Goal: Task Accomplishment & Management: Manage account settings

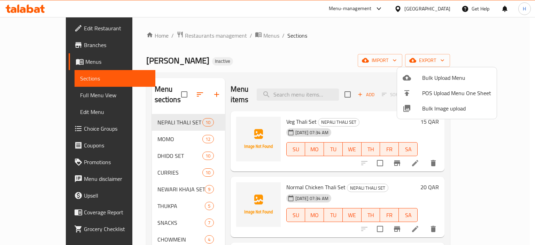
scroll to position [395, 0]
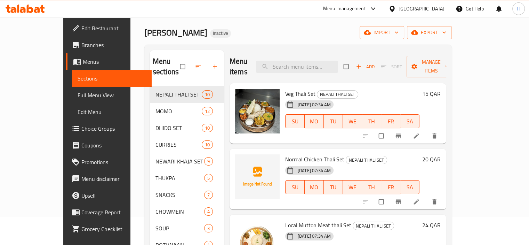
scroll to position [70, 0]
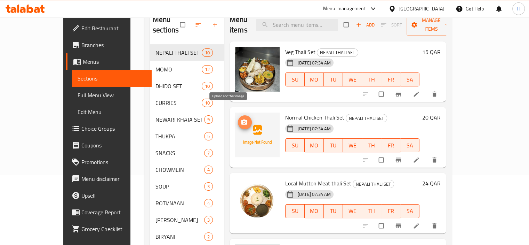
click at [241, 119] on icon "upload picture" at bounding box center [244, 122] width 7 height 7
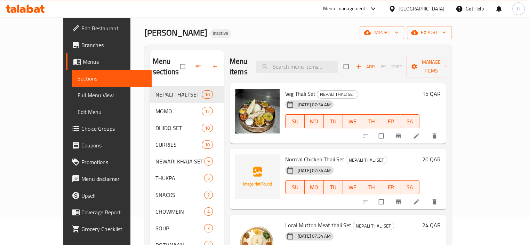
scroll to position [0, 0]
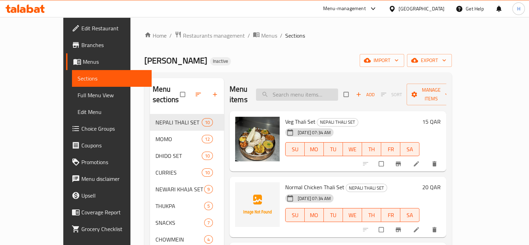
click at [302, 90] on input "search" at bounding box center [297, 94] width 82 height 12
type input "Normal"
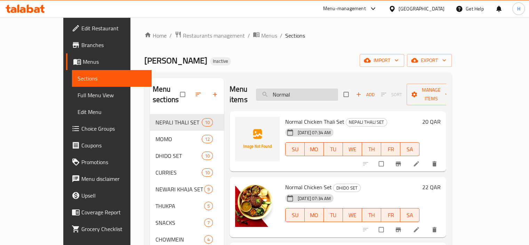
click at [298, 92] on input "Normal" at bounding box center [297, 94] width 82 height 12
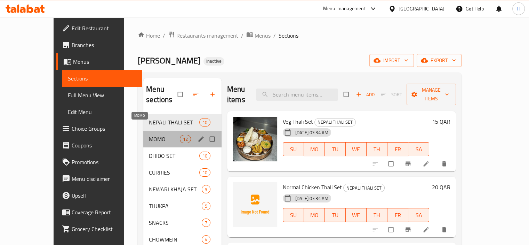
click at [149, 135] on span "MOMO" at bounding box center [164, 139] width 31 height 8
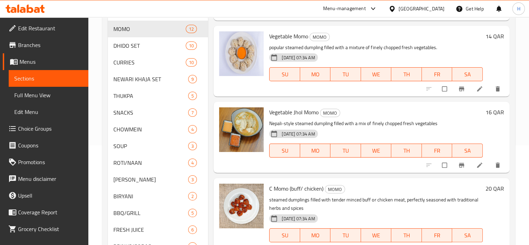
scroll to position [104, 0]
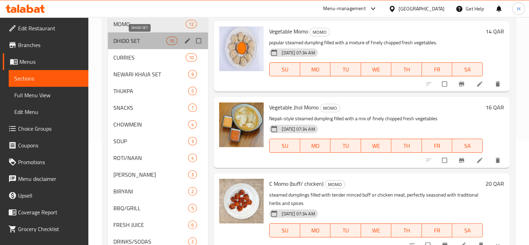
click at [134, 37] on span "DHIDO SET" at bounding box center [139, 41] width 53 height 8
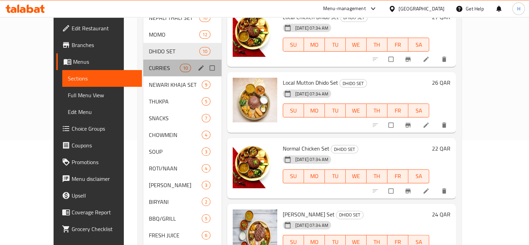
click at [143, 62] on div "CURRIES 10" at bounding box center [182, 68] width 78 height 17
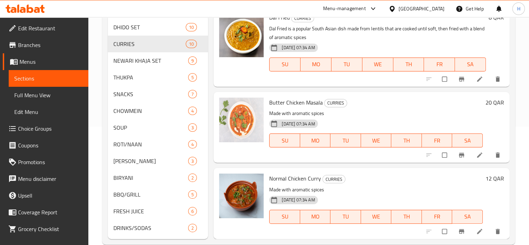
scroll to position [131, 0]
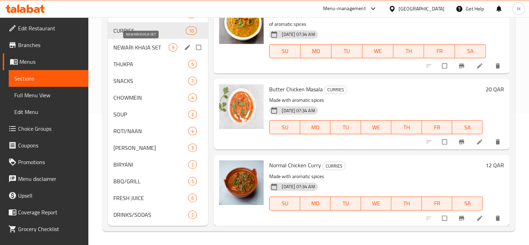
click at [144, 47] on span "NEWARI KHAJA SET" at bounding box center [141, 47] width 56 height 8
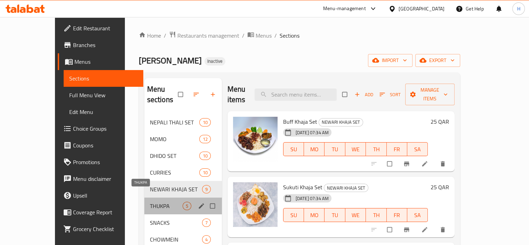
click at [150, 201] on span "THUKPA" at bounding box center [166, 205] width 33 height 8
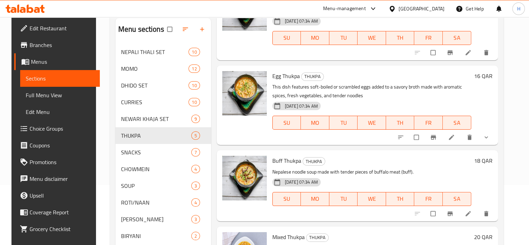
scroll to position [131, 0]
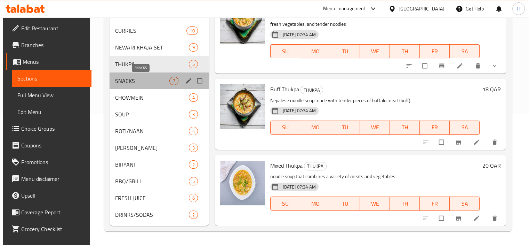
click at [122, 80] on span "SNACKS" at bounding box center [142, 81] width 54 height 8
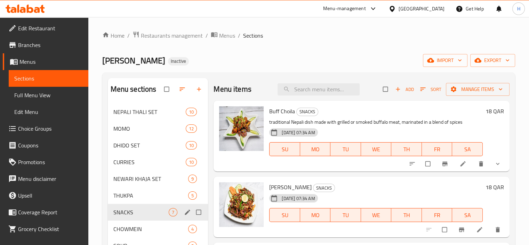
click at [143, 229] on span "CHOWMEIN" at bounding box center [150, 228] width 75 height 8
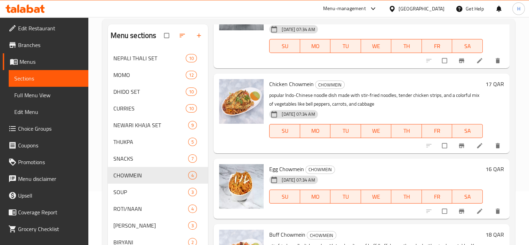
scroll to position [131, 0]
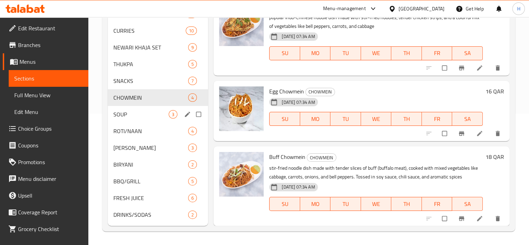
click at [140, 118] on div "SOUP 3" at bounding box center [158, 114] width 101 height 17
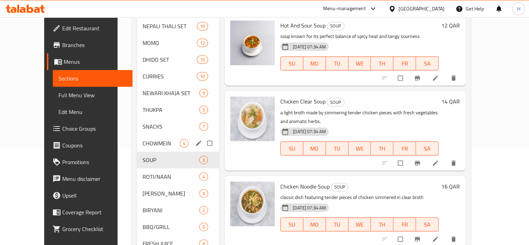
scroll to position [104, 0]
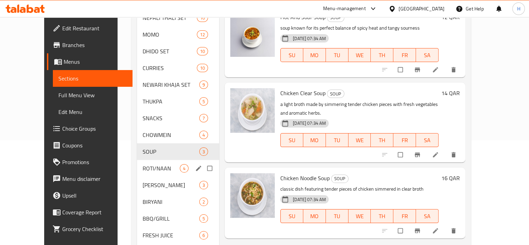
click at [143, 164] on span "ROTI/NAAN" at bounding box center [161, 168] width 37 height 8
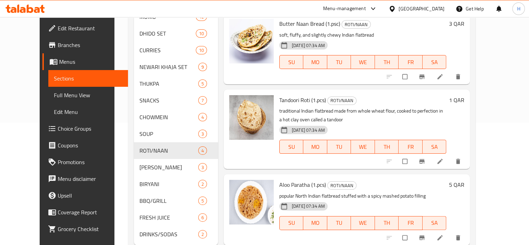
scroll to position [131, 0]
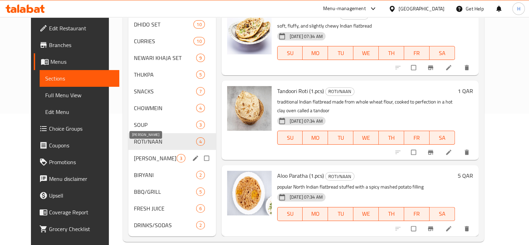
click at [139, 154] on span "[PERSON_NAME]" at bounding box center [155, 158] width 42 height 8
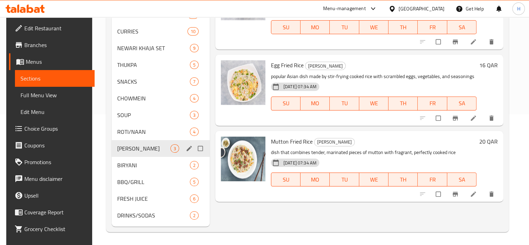
scroll to position [131, 0]
click at [144, 166] on span "BIRYANI" at bounding box center [143, 164] width 53 height 8
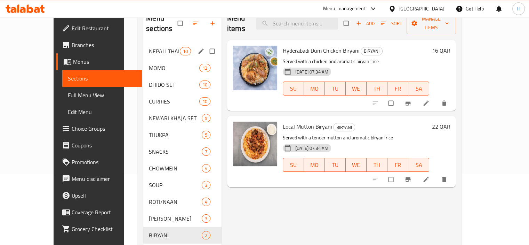
scroll to position [131, 0]
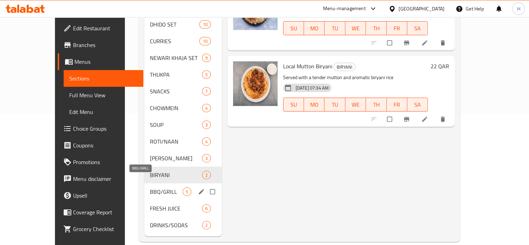
click at [150, 187] on span "BBQ/GRILL" at bounding box center [166, 191] width 33 height 8
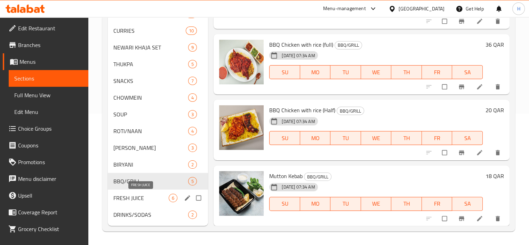
click at [137, 200] on span "FRESH JUICE" at bounding box center [141, 197] width 56 height 8
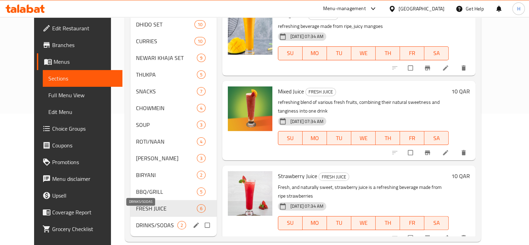
click at [152, 221] on span "DRINKS/SODAS" at bounding box center [156, 225] width 41 height 8
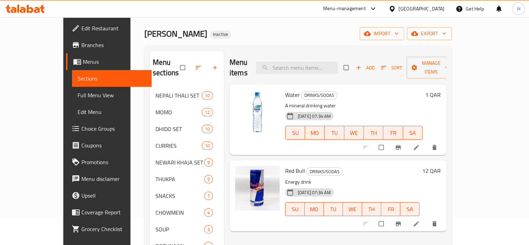
click at [78, 93] on span "Full Menu View" at bounding box center [112, 95] width 69 height 8
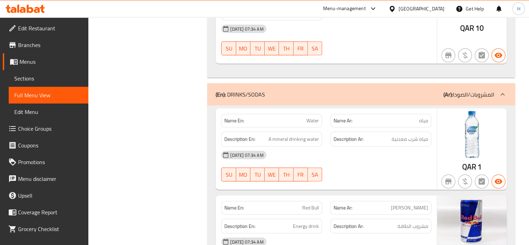
scroll to position [9901, 0]
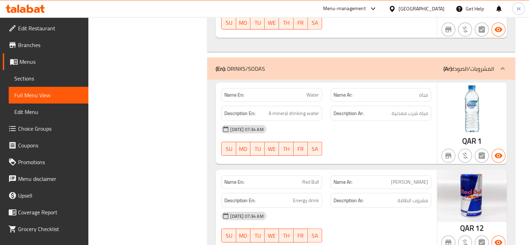
click at [51, 81] on span "Sections" at bounding box center [48, 78] width 69 height 8
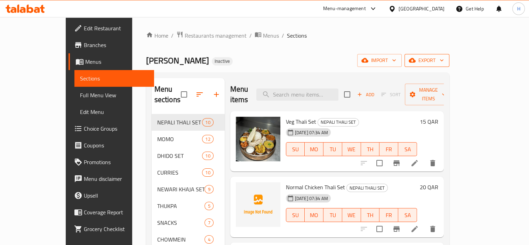
click at [444, 63] on span "export" at bounding box center [427, 60] width 34 height 9
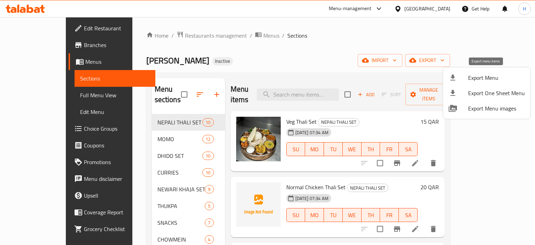
click at [491, 77] on span "Export Menu" at bounding box center [496, 77] width 57 height 8
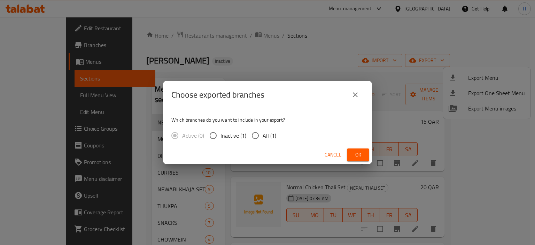
click at [258, 138] on input "All (1)" at bounding box center [255, 135] width 15 height 15
radio input "true"
click at [361, 158] on span "Ok" at bounding box center [357, 154] width 11 height 9
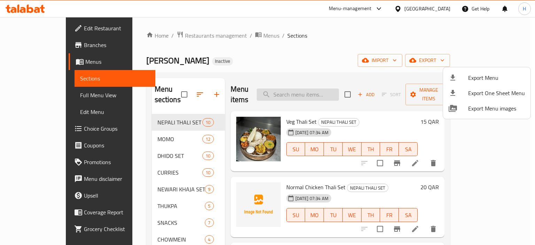
drag, startPoint x: 326, startPoint y: 81, endPoint x: 323, endPoint y: 86, distance: 6.2
click at [326, 82] on div at bounding box center [267, 122] width 535 height 245
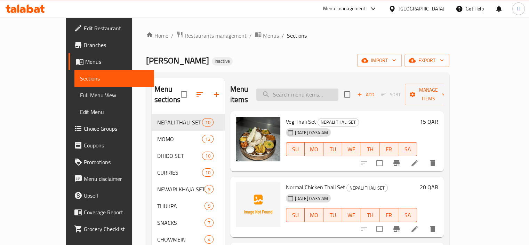
click at [323, 88] on input "search" at bounding box center [297, 94] width 82 height 12
paste input "Chicken Khaja Set"
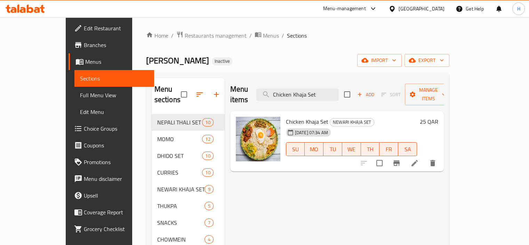
type input "Chicken Khaja Set"
click at [419, 159] on icon at bounding box center [415, 163] width 8 height 8
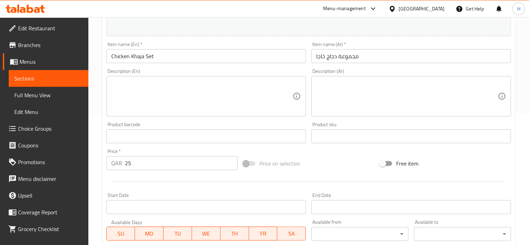
scroll to position [174, 0]
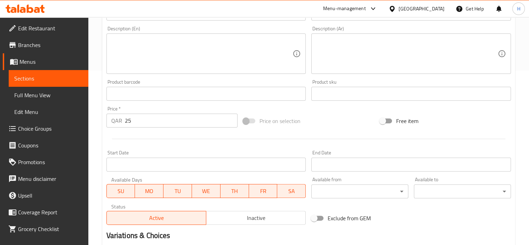
click at [160, 56] on textarea at bounding box center [202, 53] width 182 height 33
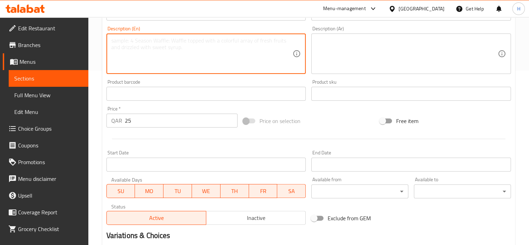
paste textarea "Chicken, rice, lentils, vegetables, spices, yogurt, pickles"
type textarea "Chicken, rice, lentils, vegetables, spices, yogurt, pickles"
click at [362, 57] on textarea at bounding box center [407, 53] width 182 height 33
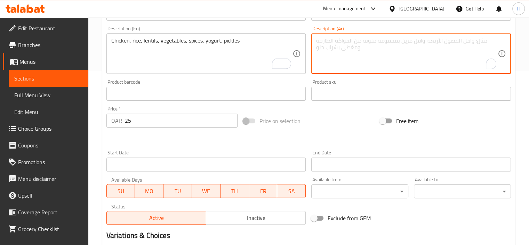
paste textarea "دجاج, أرز, عدس, خضروات, بهارات, زبادي, مخللات"
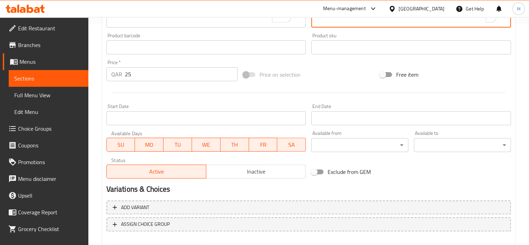
scroll to position [256, 0]
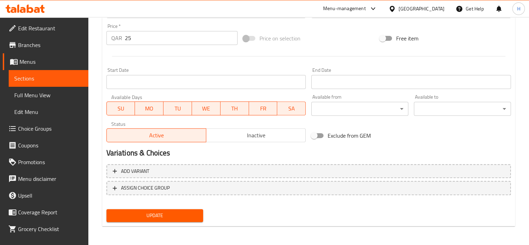
type textarea "دجاج, أرز, عدس, خضروات, بهارات, زبادي, مخللات"
click at [181, 211] on span "Update" at bounding box center [155, 215] width 86 height 9
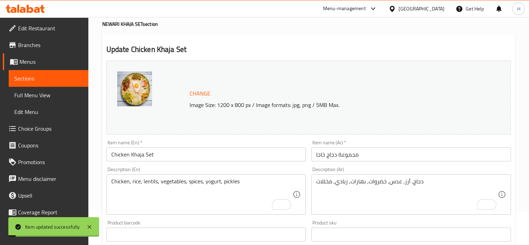
scroll to position [0, 0]
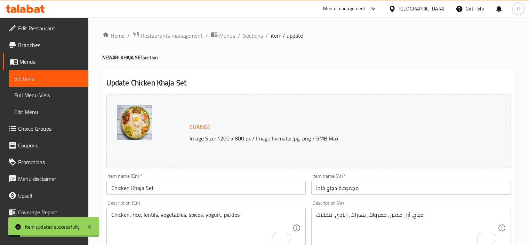
click at [260, 34] on span "Sections" at bounding box center [253, 35] width 20 height 8
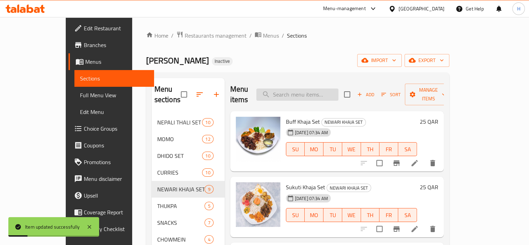
click at [318, 91] on input "search" at bounding box center [297, 94] width 82 height 12
paste input "Chicken Fry"
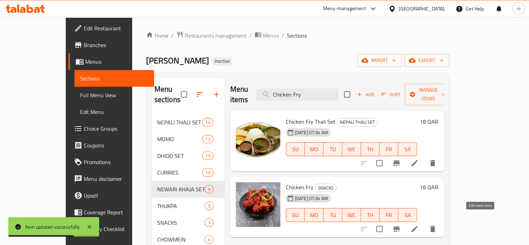
type input "Chicken Fry"
click at [419, 224] on icon at bounding box center [415, 228] width 8 height 8
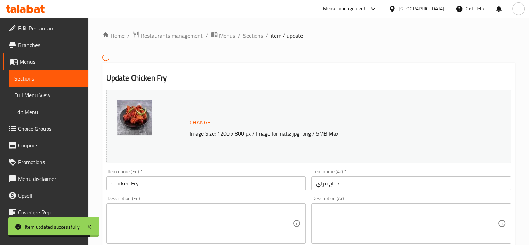
click at [198, 221] on textarea at bounding box center [202, 222] width 182 height 33
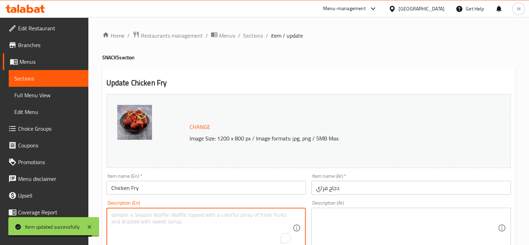
paste textarea "Crispy and juicy chicken fry, seasoned to perfection with blend of herbs and sp…"
type textarea "Crispy and juicy chicken fry, seasoned to perfection with blend of herbs and sp…"
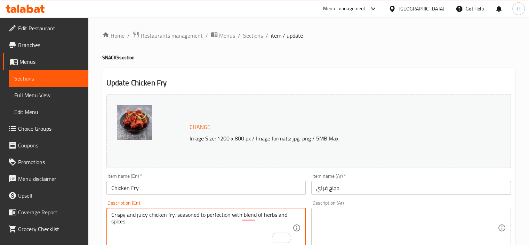
click at [345, 228] on textarea at bounding box center [407, 227] width 182 height 33
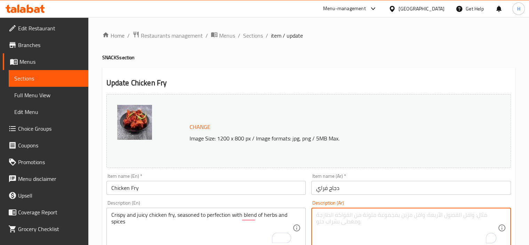
paste textarea "دجاج فراي مقرمشة وجوسي، متبلة بشكل مثالي بمزيج من الأعشاب والتوابل"
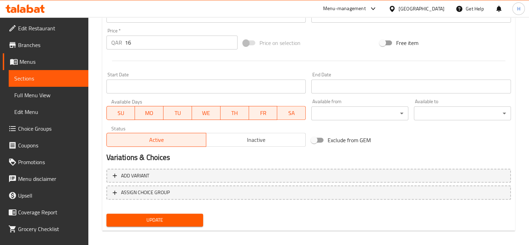
scroll to position [256, 0]
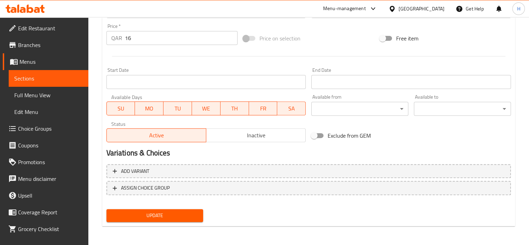
type textarea "دجاج فراي مقرمشة وجوسي، متبلة بشكل مثالي بمزيج من الأعشاب والتوابل"
drag, startPoint x: 178, startPoint y: 215, endPoint x: 174, endPoint y: 206, distance: 10.0
click at [177, 215] on span "Update" at bounding box center [155, 215] width 86 height 9
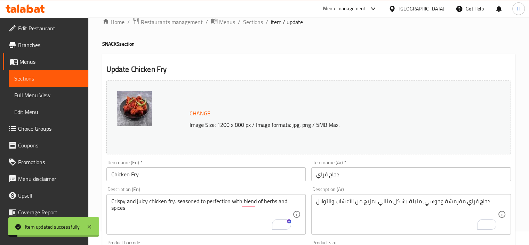
scroll to position [13, 0]
click at [255, 25] on span "Sections" at bounding box center [253, 22] width 20 height 8
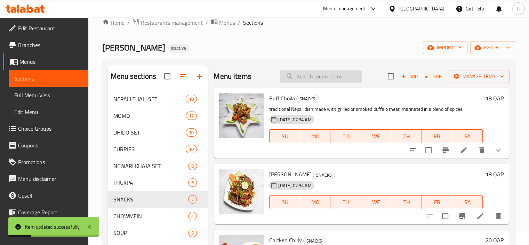
click at [317, 81] on input "search" at bounding box center [321, 76] width 82 height 12
paste input "Egg Chowmein"
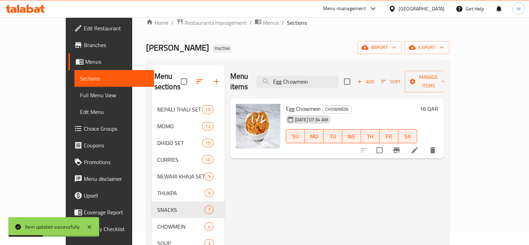
type input "Egg Chowmein"
click at [418, 147] on icon at bounding box center [415, 150] width 6 height 6
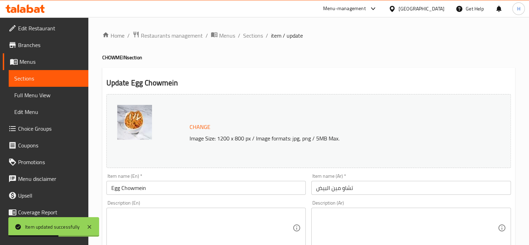
click at [218, 222] on textarea at bounding box center [202, 227] width 182 height 33
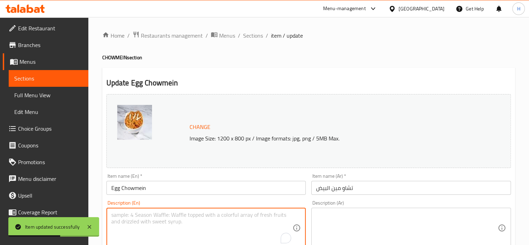
paste textarea "Stir-fried noodle dish with eggs."
type textarea "Stir-fried noodle dish with eggs."
click at [367, 214] on textarea at bounding box center [407, 227] width 182 height 33
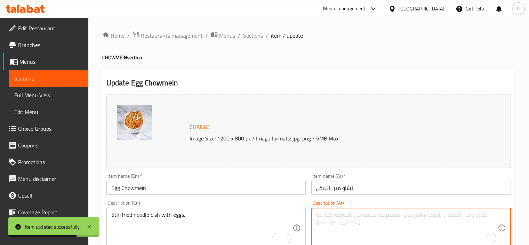
paste textarea "طبق نودلز مقلية مع بيض"
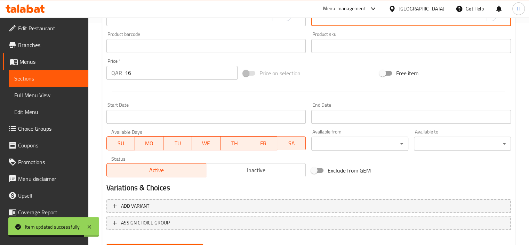
scroll to position [256, 0]
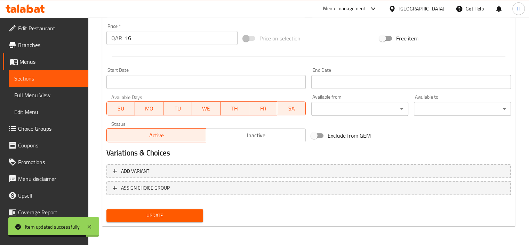
type textarea "طبق نودلز مقلية مع بيض"
click at [189, 219] on span "Update" at bounding box center [155, 215] width 86 height 9
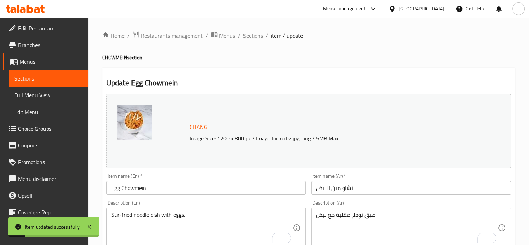
click at [247, 38] on span "Sections" at bounding box center [253, 35] width 20 height 8
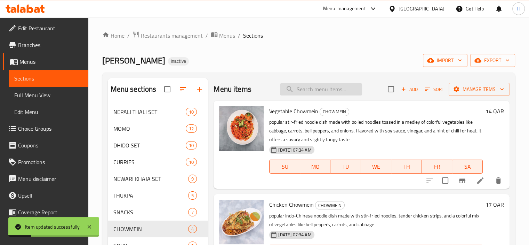
click at [314, 85] on input "search" at bounding box center [321, 89] width 82 height 12
paste input "Mutton Kebab"
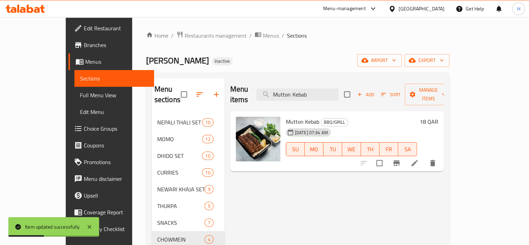
type input "Mutton Kebab"
click at [419, 159] on icon at bounding box center [415, 163] width 8 height 8
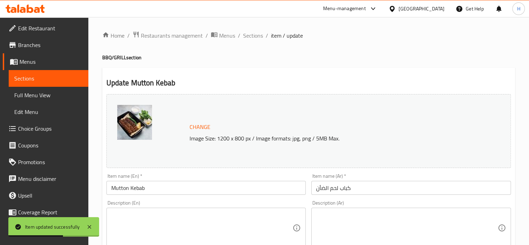
click at [177, 221] on textarea at bounding box center [202, 227] width 182 height 33
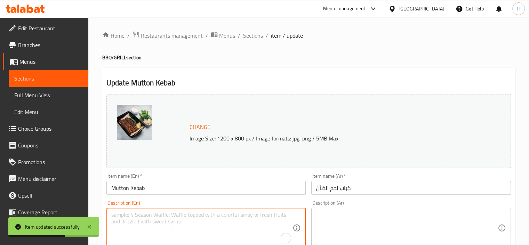
paste textarea "Mutton, ginger garlic paste, ground turmeric powder, coriander powder, salt, oi…"
type textarea "Mutton, ginger garlic paste, ground turmeric powder, coriander powder, salt, oi…"
click at [344, 218] on textarea at bounding box center [407, 227] width 182 height 33
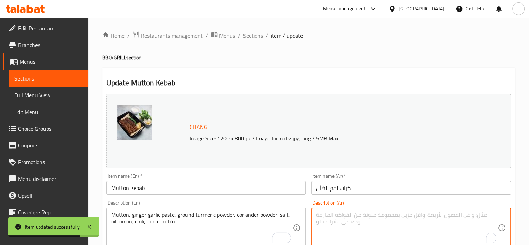
paste textarea "لحم ضأن، معجون ثوم وزنجبيل، بودرة كركم مطحون، بودرة كزبرة، ملح، زيت، بصل، فلفل …"
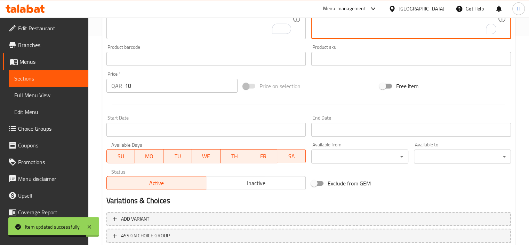
scroll to position [256, 0]
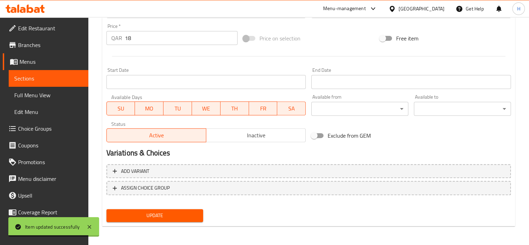
type textarea "لحم ضأن، معجون ثوم وزنجبيل، بودرة كركم مطحون، بودرة كزبرة، ملح، زيت، بصل، فلفل …"
click at [197, 215] on span "Update" at bounding box center [155, 215] width 86 height 9
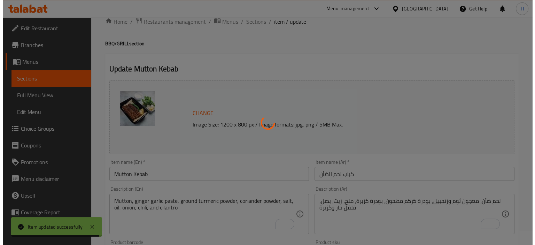
scroll to position [13, 0]
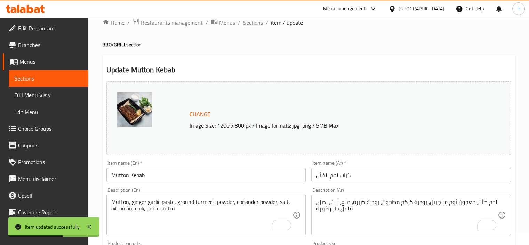
click at [256, 26] on span "Sections" at bounding box center [253, 22] width 20 height 8
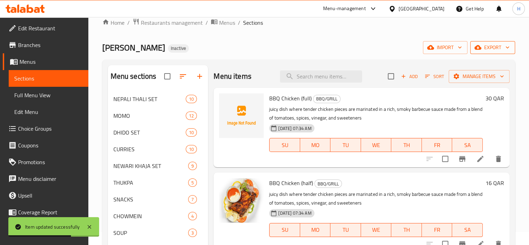
click at [491, 54] on button "export" at bounding box center [493, 47] width 45 height 13
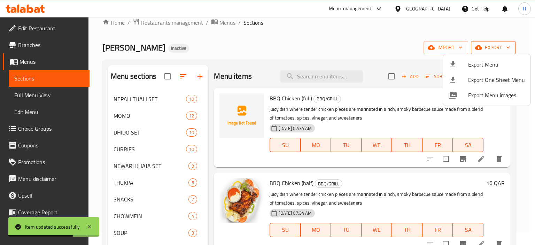
click at [492, 51] on div at bounding box center [267, 122] width 535 height 245
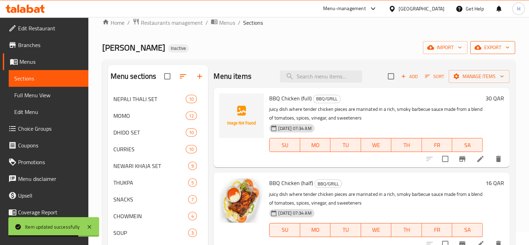
click at [484, 49] on span "export" at bounding box center [493, 47] width 34 height 9
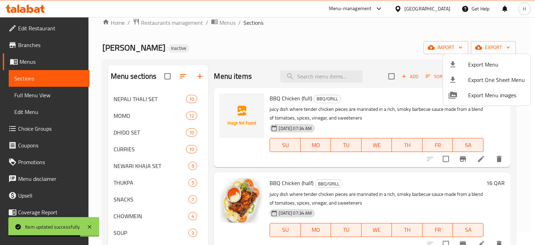
click at [483, 60] on span "Export Menu" at bounding box center [496, 64] width 57 height 8
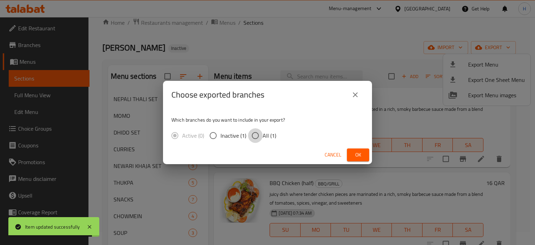
click at [262, 134] on input "All (1)" at bounding box center [255, 135] width 15 height 15
radio input "true"
click at [358, 155] on span "Ok" at bounding box center [357, 154] width 11 height 9
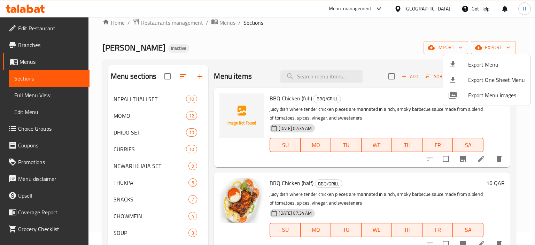
click at [231, 55] on div at bounding box center [267, 122] width 535 height 245
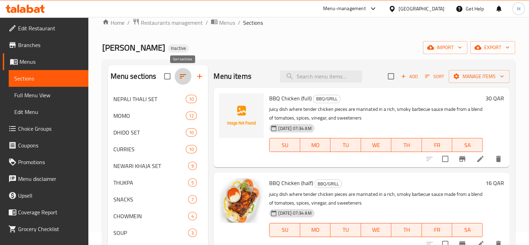
click at [181, 75] on icon "button" at bounding box center [183, 76] width 8 height 8
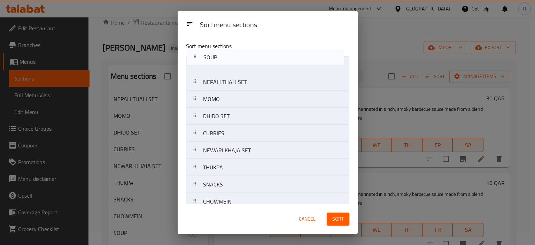
drag, startPoint x: 224, startPoint y: 92, endPoint x: 224, endPoint y: 55, distance: 36.2
click at [224, 55] on div "Sort menu sections NEPALI THALI SET MOMO DHIDO SET CURRIES NEWARI KHAJA SET THU…" at bounding box center [267, 120] width 180 height 168
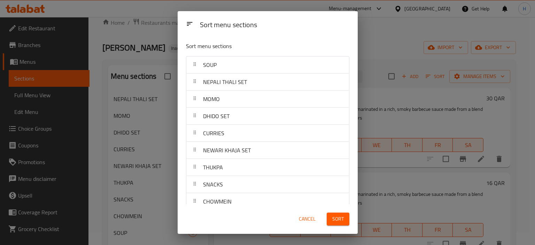
click at [335, 220] on span "Sort" at bounding box center [337, 218] width 11 height 9
